Goal: Task Accomplishment & Management: Complete application form

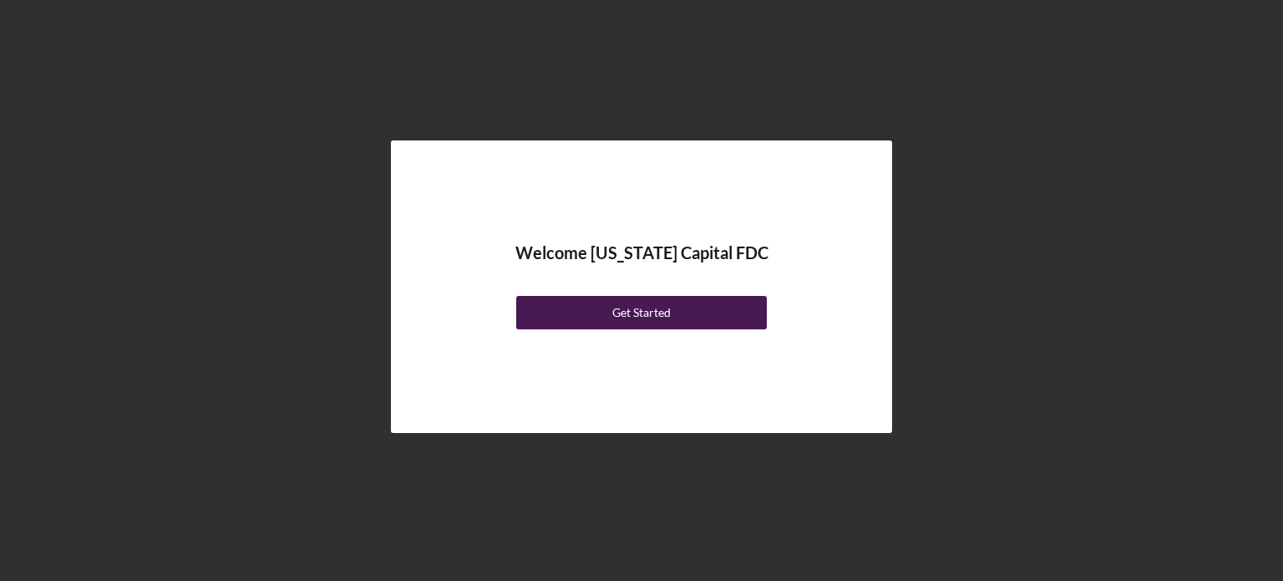
click at [599, 311] on button "Get Started" at bounding box center [641, 312] width 251 height 33
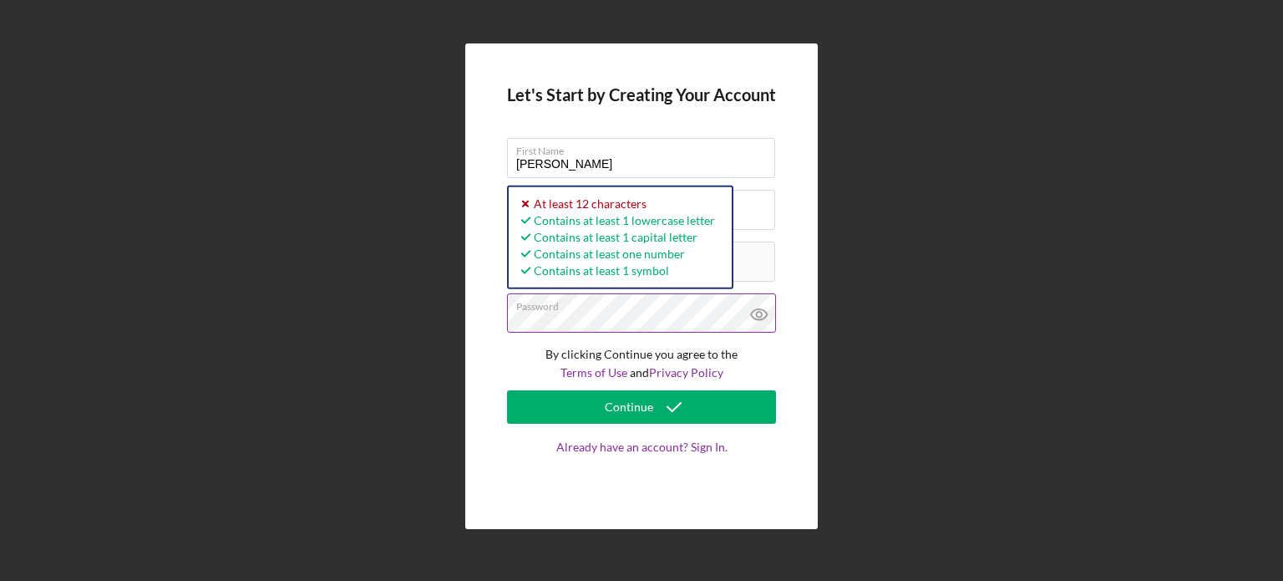
click at [507, 390] on button "Continue" at bounding box center [641, 406] width 269 height 33
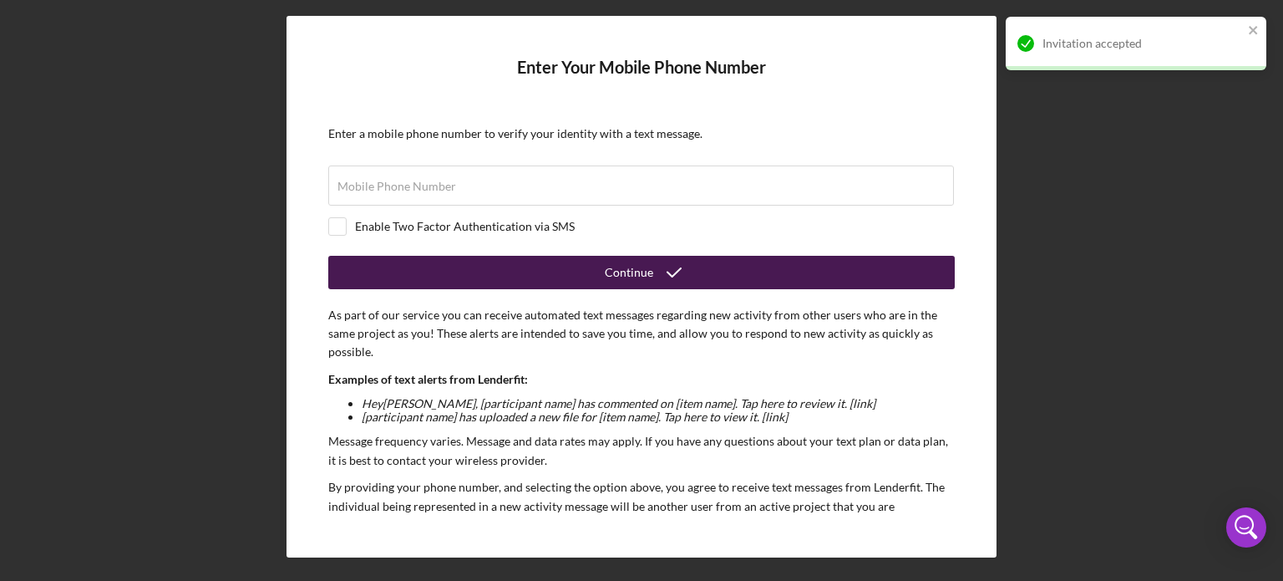
click at [653, 275] on icon "submit" at bounding box center [674, 272] width 42 height 42
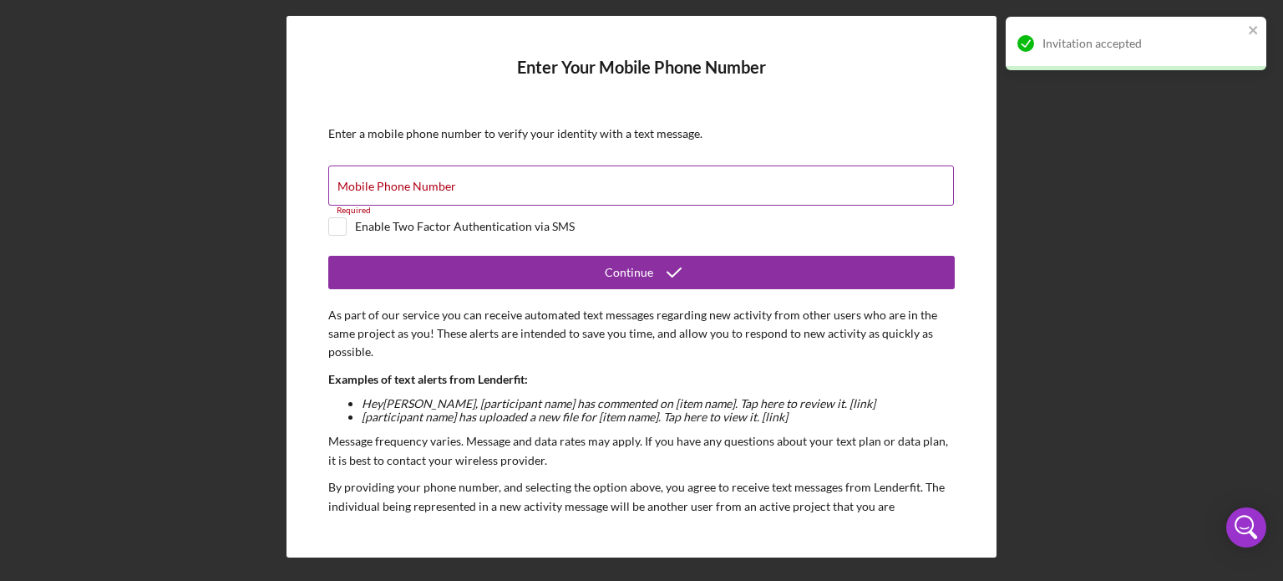
click at [445, 193] on input "Mobile Phone Number" at bounding box center [641, 185] width 626 height 40
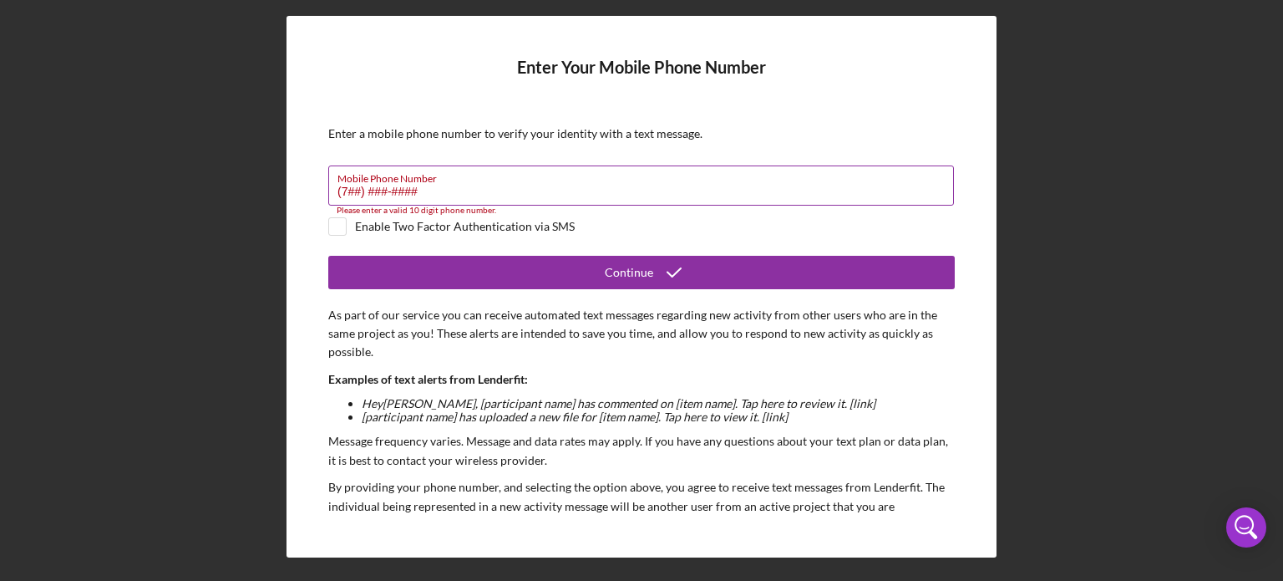
type input "(7##) ###-####"
click at [344, 226] on input "checkbox" at bounding box center [337, 226] width 17 height 17
checkbox input "true"
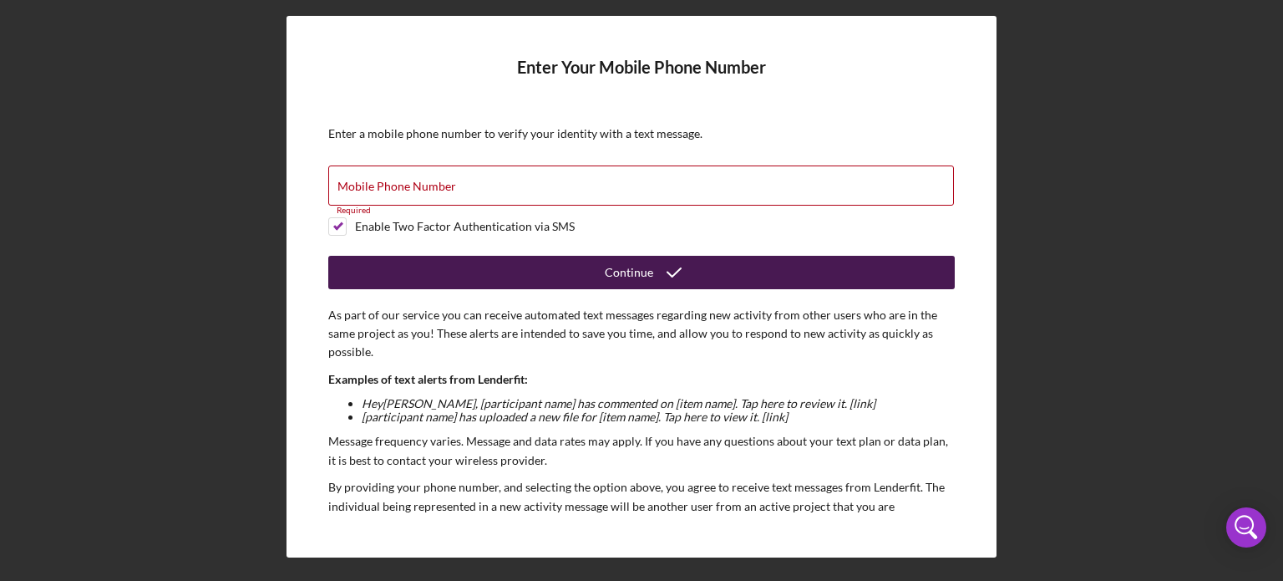
click at [408, 269] on button "Continue" at bounding box center [641, 272] width 626 height 33
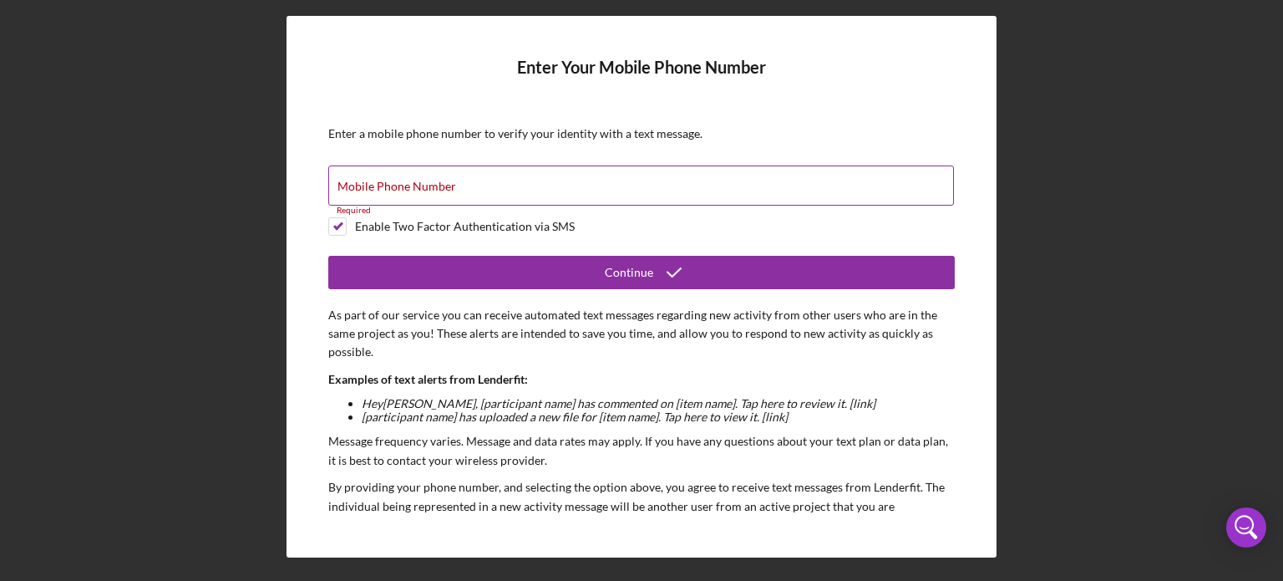
click at [409, 175] on div "Mobile Phone Number Required" at bounding box center [641, 186] width 626 height 42
click at [348, 190] on input "(171) 437-6031" at bounding box center [641, 185] width 626 height 40
click at [433, 182] on label "Mobile Phone Number" at bounding box center [645, 175] width 616 height 18
click at [433, 182] on input "(714) 376-031#" at bounding box center [641, 185] width 626 height 40
click at [432, 185] on input "(714) 376-031#" at bounding box center [641, 185] width 626 height 40
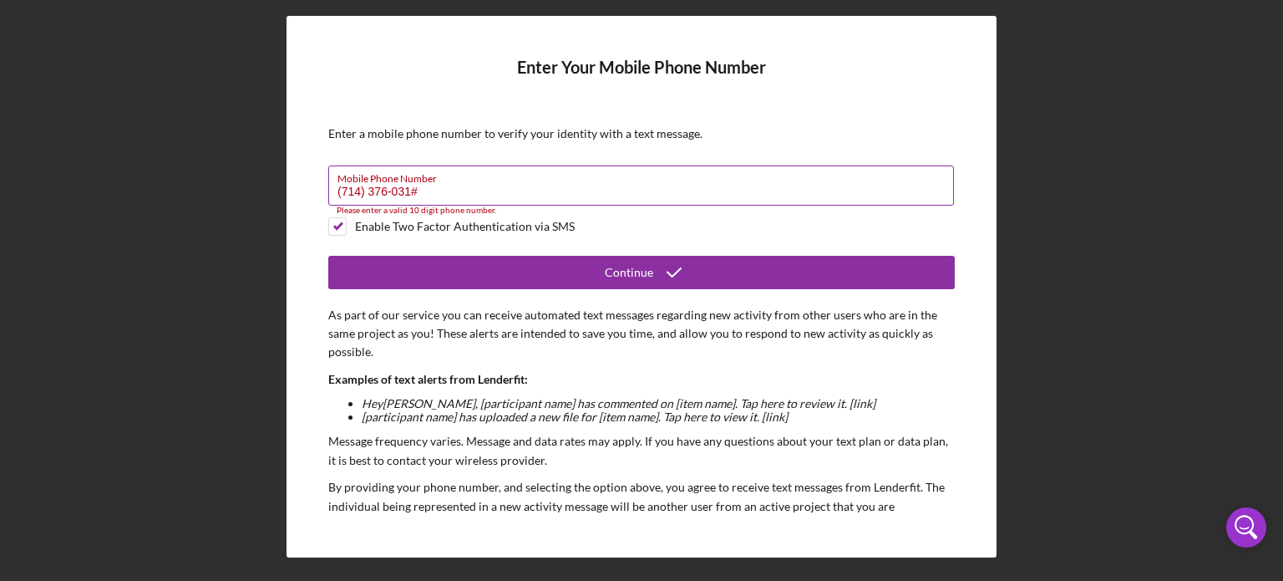
click at [434, 190] on input "(714) 376-031#" at bounding box center [641, 185] width 626 height 40
click at [436, 190] on input "(714) 376-031#" at bounding box center [641, 185] width 626 height 40
click at [508, 186] on input "(714) 376-031#" at bounding box center [641, 185] width 626 height 40
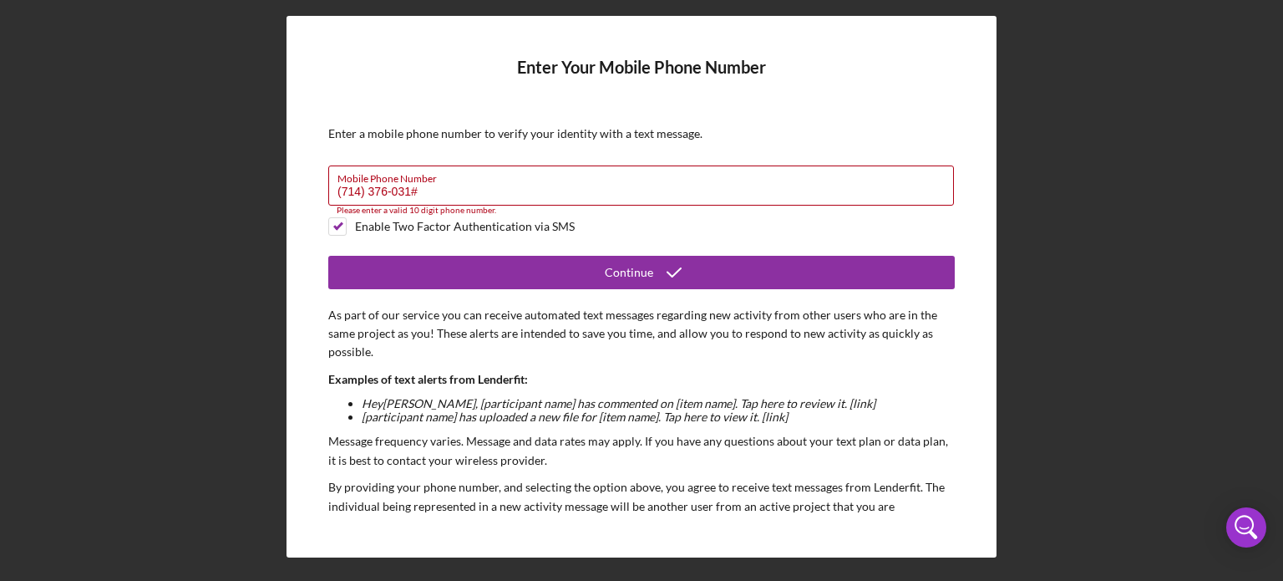
drag, startPoint x: 411, startPoint y: 188, endPoint x: 260, endPoint y: 179, distance: 151.5
click at [260, 179] on div "Enter Your Mobile Phone Number Enter a mobile phone number to verify your ident…" at bounding box center [641, 286] width 1266 height 572
drag, startPoint x: 446, startPoint y: 180, endPoint x: 417, endPoint y: 183, distance: 29.4
click at [349, 185] on div "Mobile Phone Number (714) 376-031# Please enter a valid 10 digit phone number." at bounding box center [641, 186] width 626 height 42
click at [431, 186] on input "(714) 376-031#" at bounding box center [641, 185] width 626 height 40
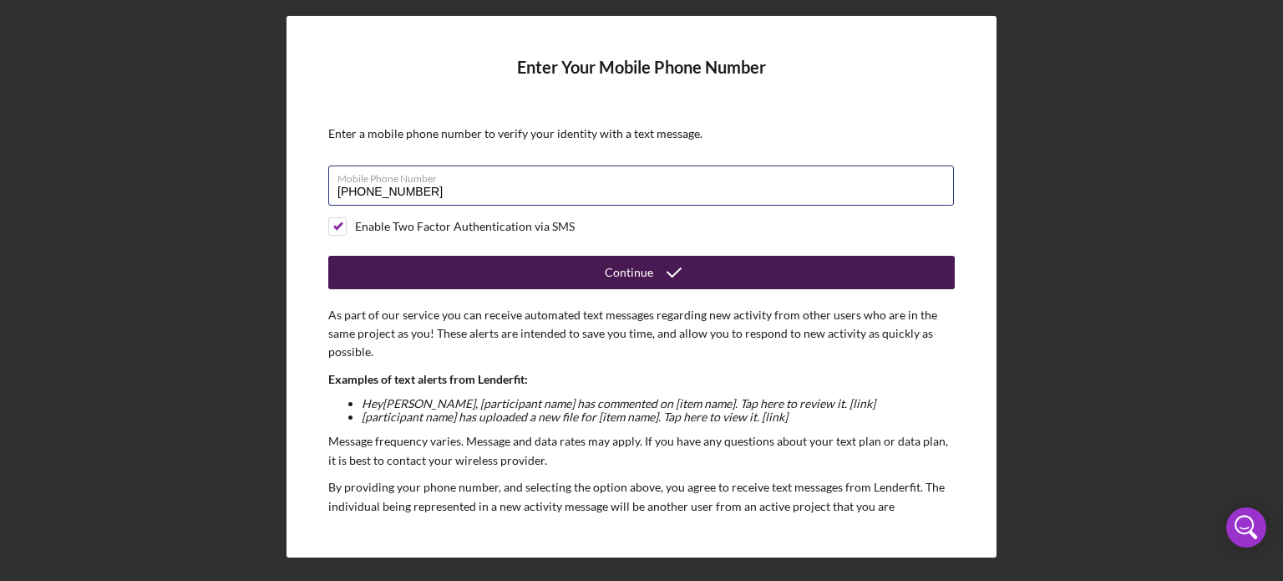
type input "[PHONE_NUMBER]"
click at [547, 280] on button "Continue" at bounding box center [641, 272] width 626 height 33
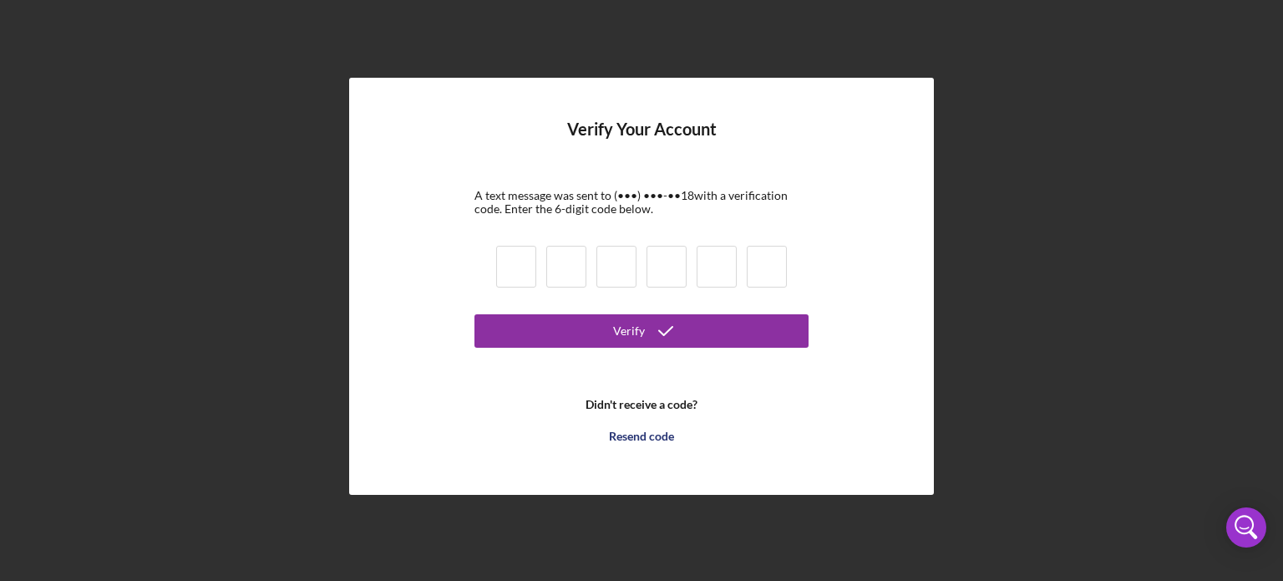
click at [518, 268] on input at bounding box center [516, 267] width 40 height 42
type input "3"
type input "2"
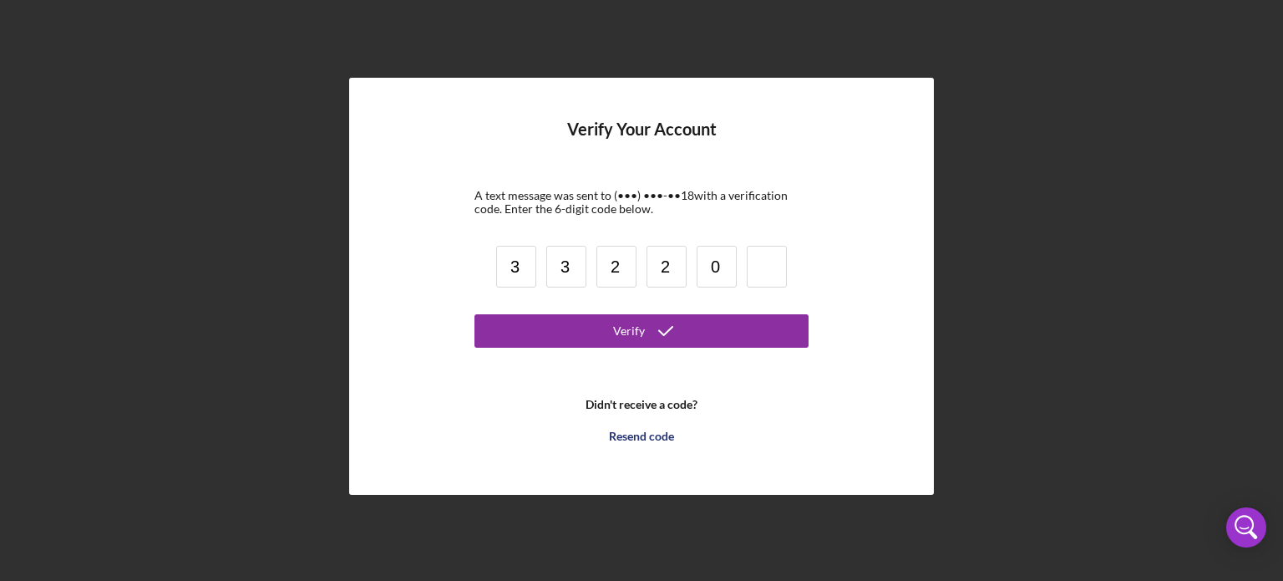
type input "0"
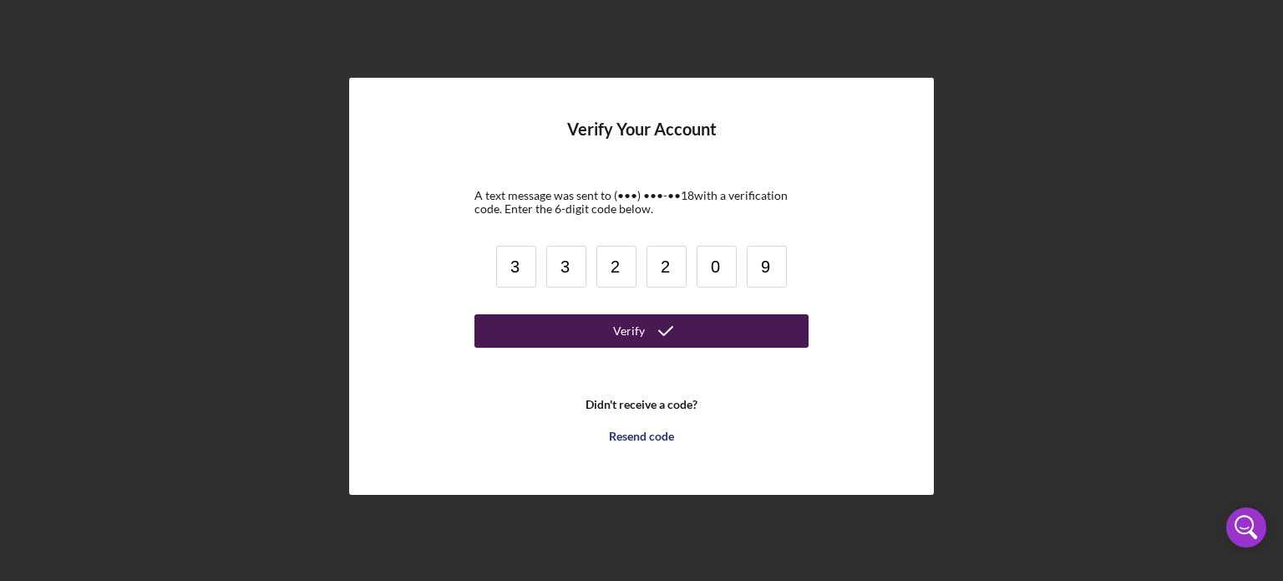
type input "9"
click at [738, 343] on button "Verify" at bounding box center [641, 330] width 334 height 33
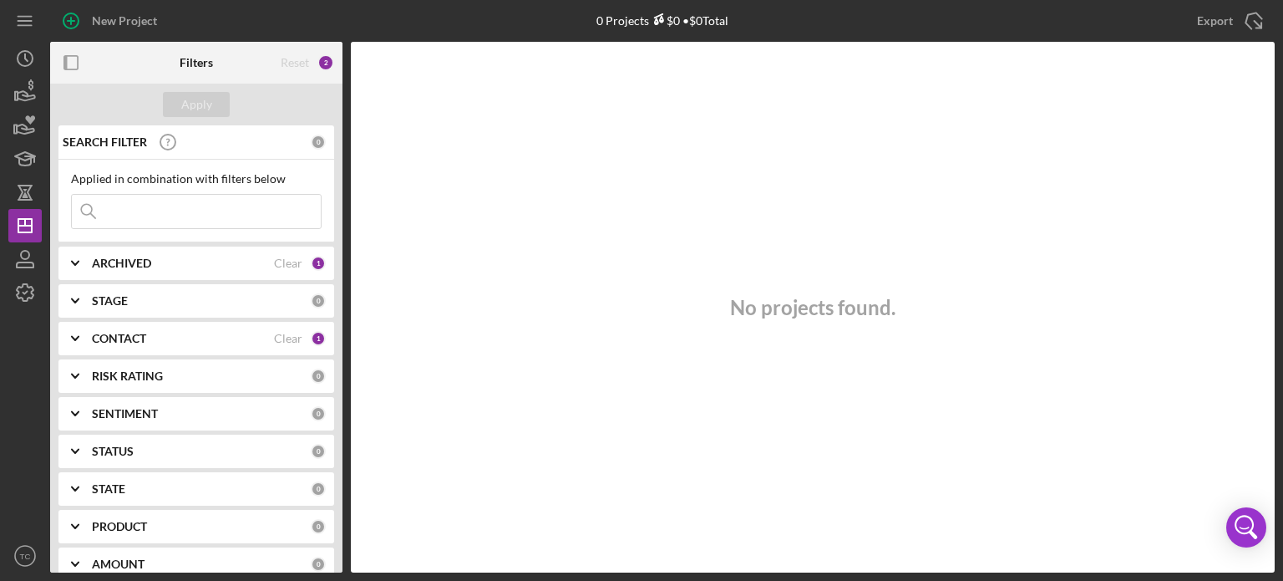
click at [758, 79] on div "No projects found." at bounding box center [813, 307] width 924 height 530
click at [28, 58] on icon "Icon/History" at bounding box center [25, 59] width 42 height 42
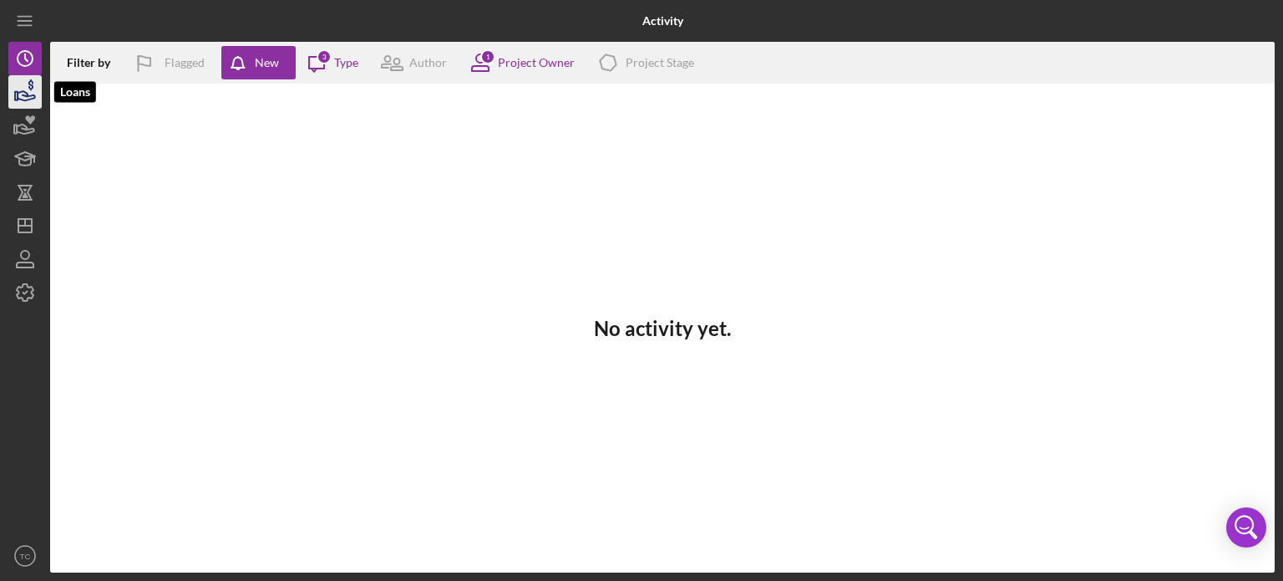
click at [29, 105] on icon "button" at bounding box center [25, 92] width 42 height 42
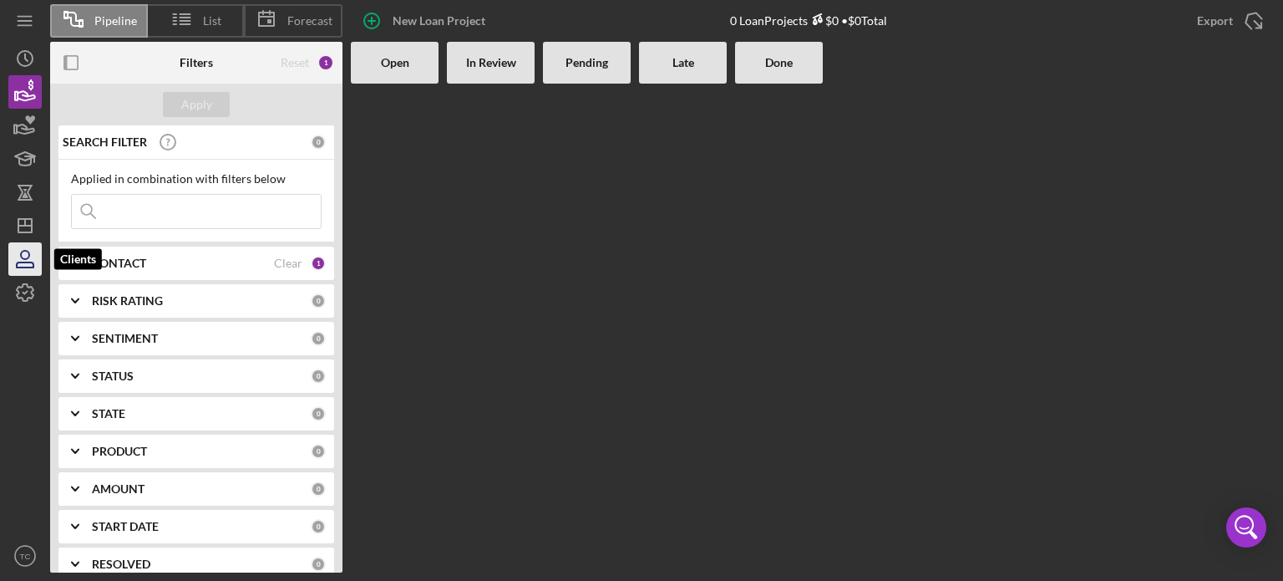
click at [29, 256] on icon "button" at bounding box center [25, 255] width 8 height 8
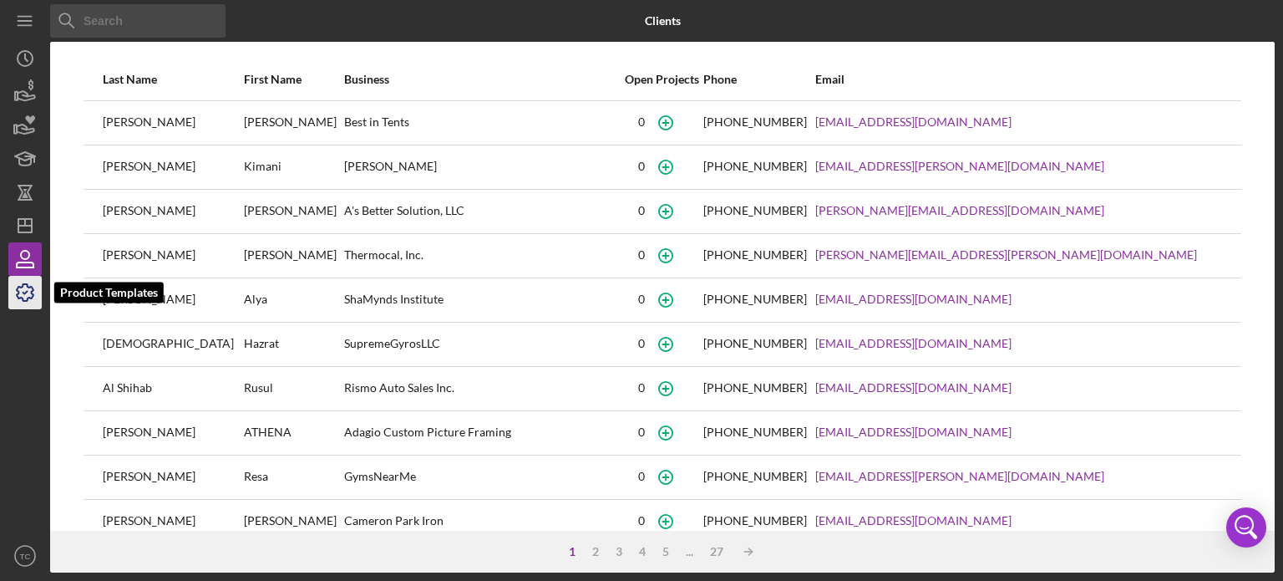
click at [30, 297] on icon "button" at bounding box center [25, 292] width 42 height 42
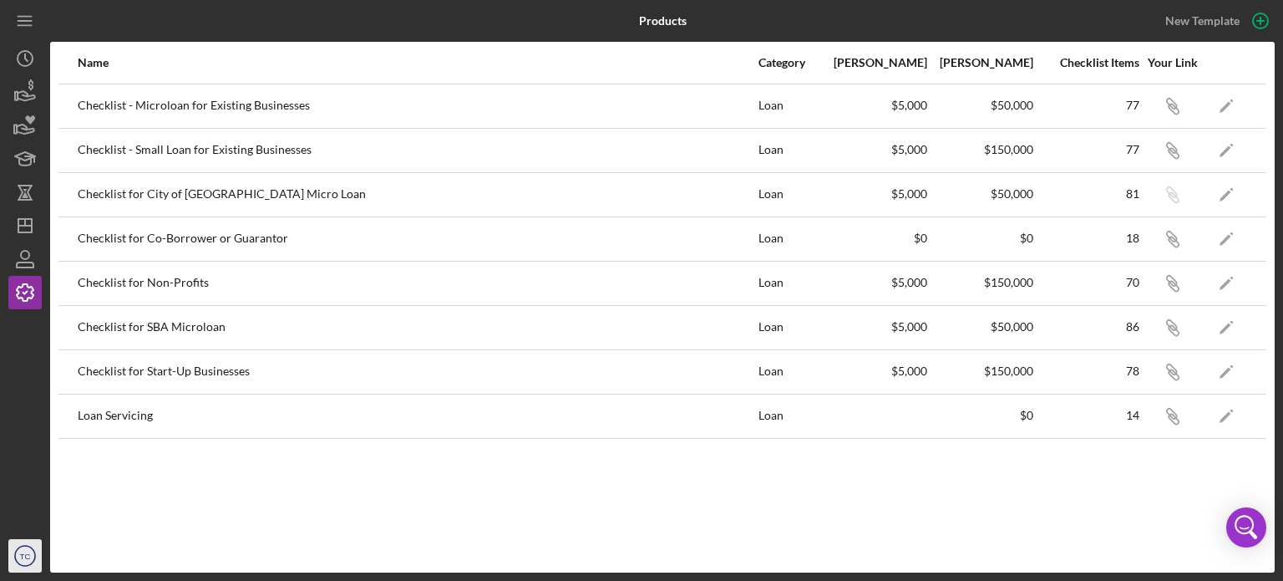
click at [23, 556] on text "TC" at bounding box center [25, 555] width 11 height 9
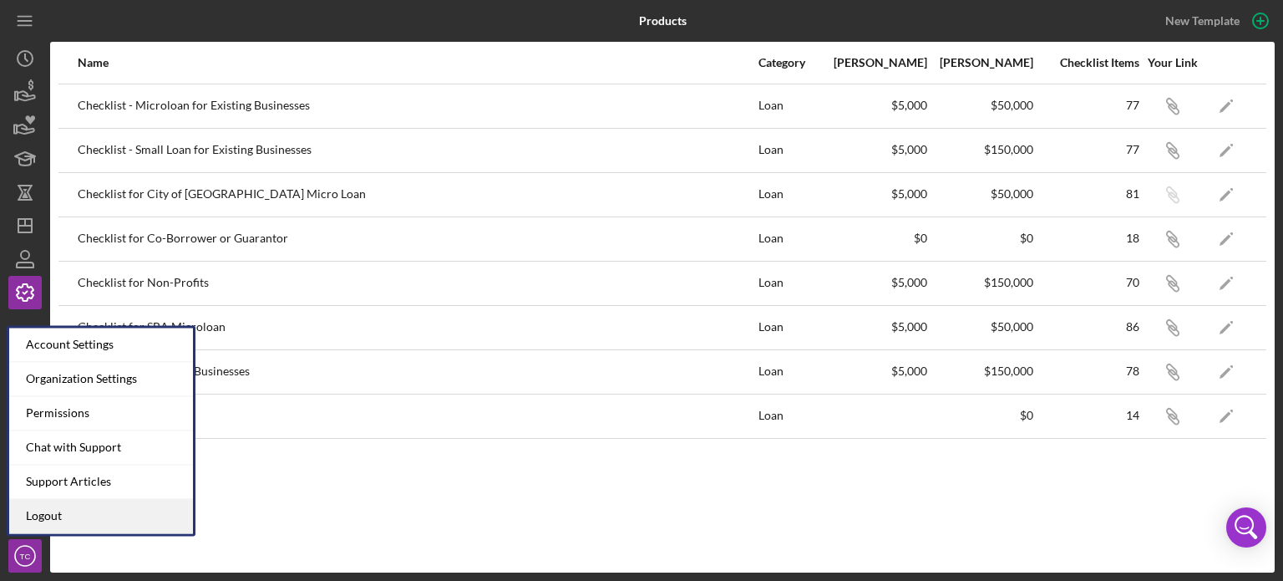
click at [65, 518] on link "Logout" at bounding box center [101, 516] width 184 height 34
